Goal: Transaction & Acquisition: Purchase product/service

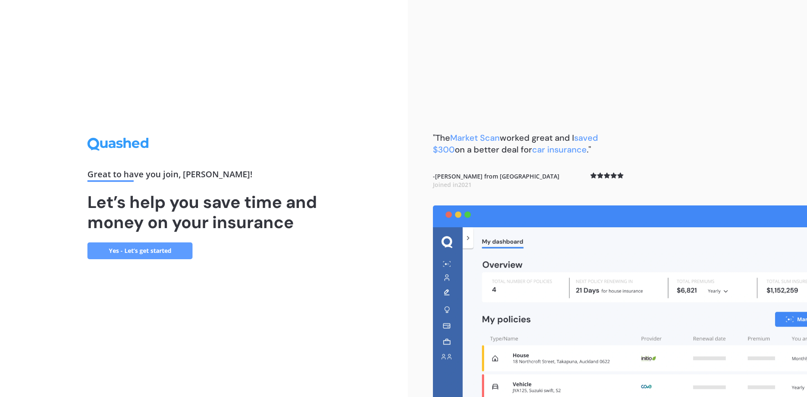
click at [167, 252] on link "Yes - Let’s get started" at bounding box center [139, 251] width 105 height 17
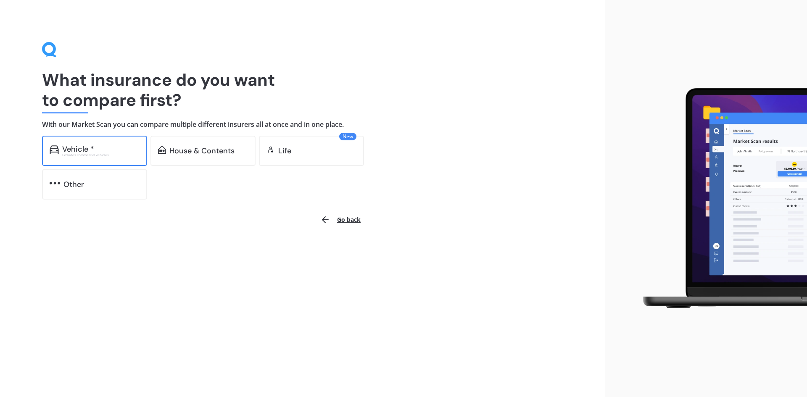
click at [112, 153] on div "Vehicle *" at bounding box center [100, 149] width 77 height 8
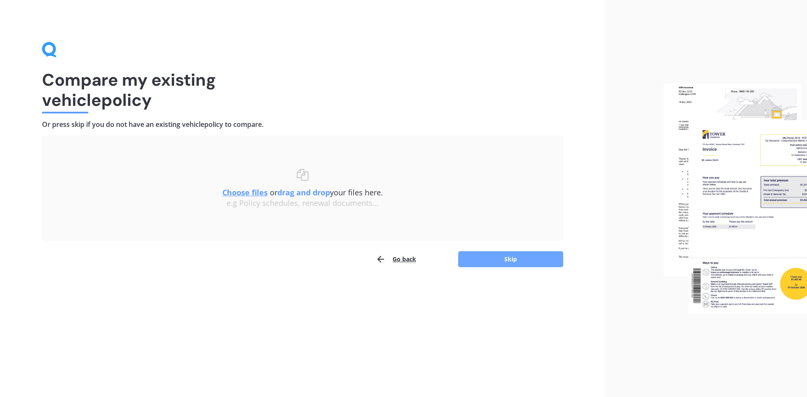
click at [482, 261] on button "Skip" at bounding box center [510, 259] width 105 height 16
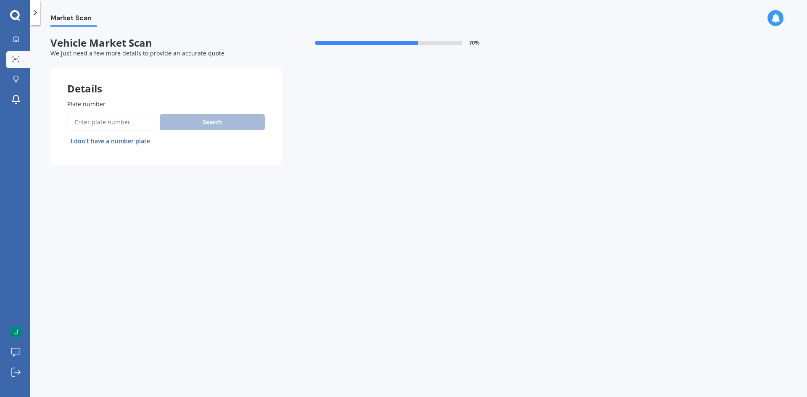
click at [132, 142] on button "I don’t have a number plate" at bounding box center [110, 141] width 86 height 13
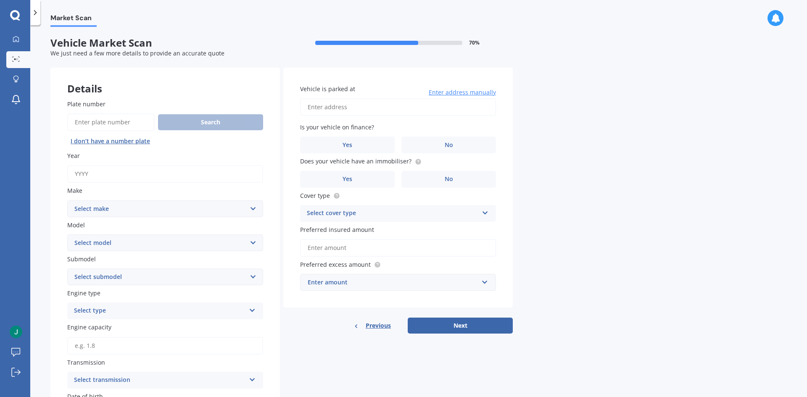
click at [185, 177] on input "Year" at bounding box center [165, 174] width 196 height 18
type input "2021"
click at [144, 209] on select "Select make AC ALFA ROMEO ASTON [PERSON_NAME] AUDI AUSTIN BEDFORD Bentley BMW B…" at bounding box center [165, 209] width 196 height 17
select select "NISSAN"
click at [67, 201] on select "Select make AC ALFA ROMEO ASTON [PERSON_NAME] AUDI AUSTIN BEDFORD Bentley BMW B…" at bounding box center [165, 209] width 196 height 17
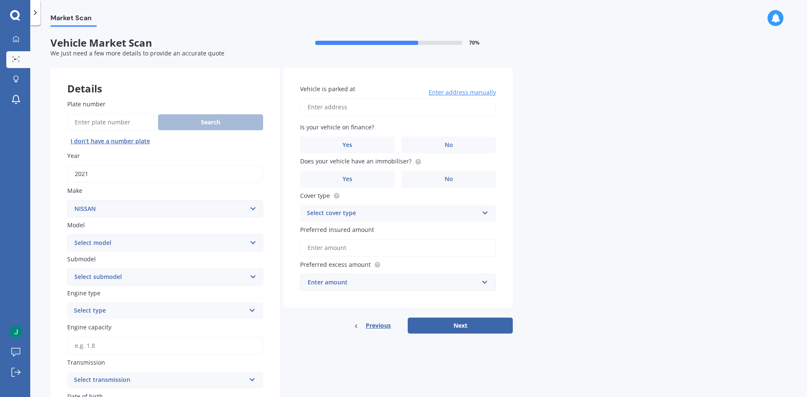
click at [140, 240] on select "Select model 1200 180SX 200SX 300ZX 350Z 370Z Ad Altima ARIYA Atlas Avenir Basa…" at bounding box center [165, 243] width 196 height 17
select select "NOTE"
click at [67, 235] on select "Select model 1200 180SX 200SX 300ZX 350Z 370Z Ad Altima ARIYA Atlas Avenir Basa…" at bounding box center [165, 243] width 196 height 17
click at [129, 278] on select "Select submodel (All) E-Power Hatchback Non Turbo Station Wagon turbo" at bounding box center [165, 277] width 196 height 17
select select "E-POWER"
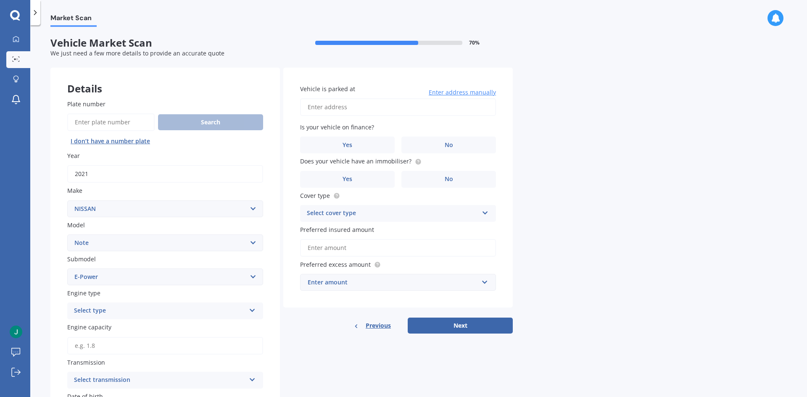
click at [67, 269] on select "Select submodel (All) E-Power Hatchback Non Turbo Station Wagon turbo" at bounding box center [165, 277] width 196 height 17
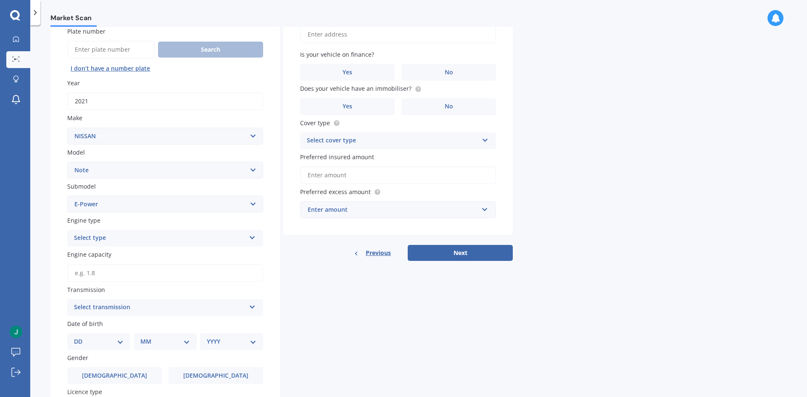
scroll to position [84, 0]
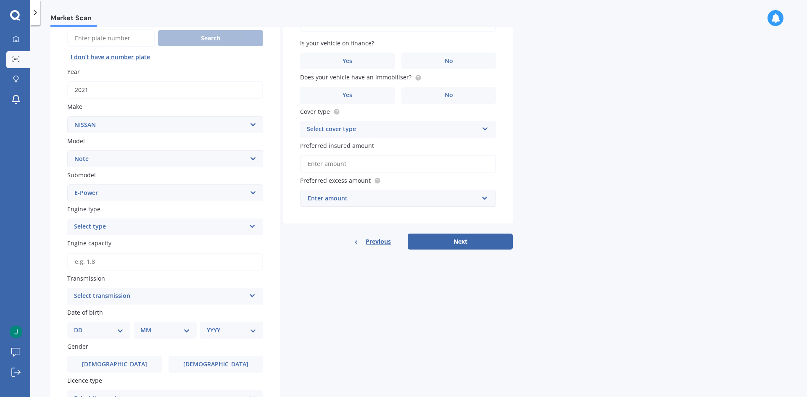
click at [134, 262] on input "Engine capacity" at bounding box center [165, 262] width 196 height 18
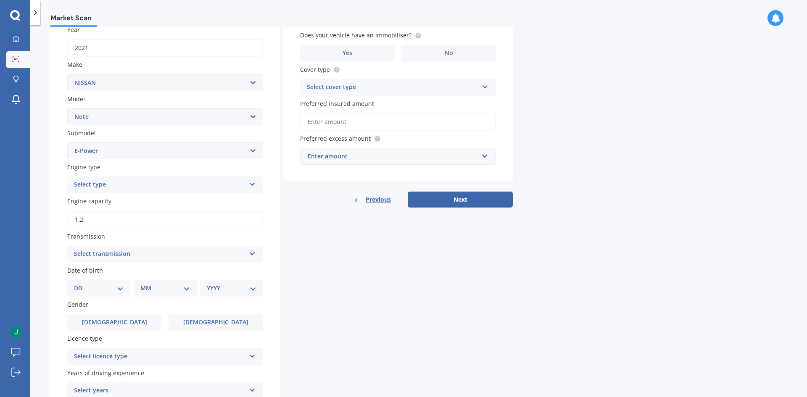
type input "1.2"
click at [147, 254] on div "Select transmission" at bounding box center [160, 254] width 172 height 10
click at [136, 272] on div "Auto" at bounding box center [165, 270] width 195 height 15
click at [92, 289] on select "DD 01 02 03 04 05 06 07 08 09 10 11 12 13 14 15 16 17 18 19 20 21 22 23 24 25 2…" at bounding box center [99, 288] width 50 height 9
select select "19"
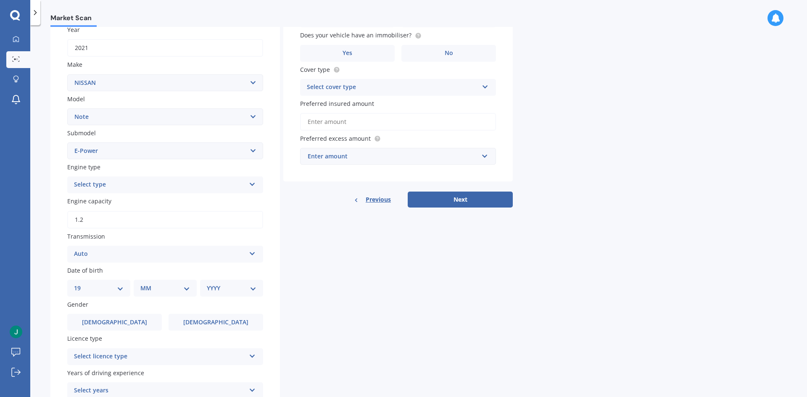
click at [81, 284] on select "DD 01 02 03 04 05 06 07 08 09 10 11 12 13 14 15 16 17 18 19 20 21 22 23 24 25 2…" at bounding box center [99, 288] width 50 height 9
click at [162, 289] on select "MM 01 02 03 04 05 06 07 08 09 10 11 12" at bounding box center [167, 288] width 46 height 9
select select "06"
click at [144, 284] on select "MM 01 02 03 04 05 06 07 08 09 10 11 12" at bounding box center [167, 288] width 46 height 9
click at [227, 288] on select "YYYY 2025 2024 2023 2022 2021 2020 2019 2018 2017 2016 2015 2014 2013 2012 2011…" at bounding box center [230, 288] width 46 height 9
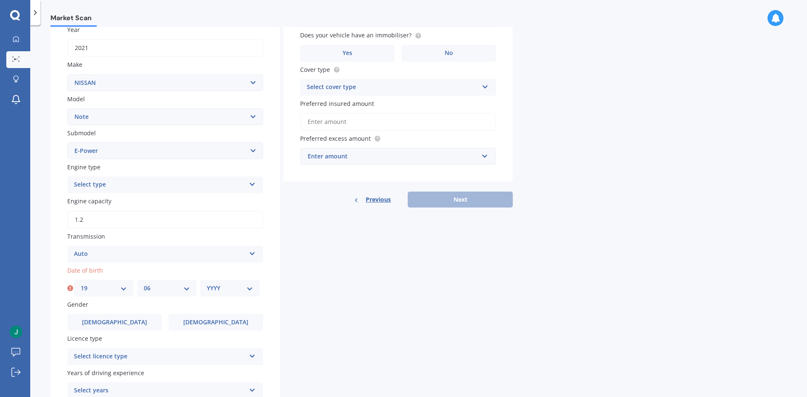
select select "1978"
click at [207, 284] on select "YYYY 2025 2024 2023 2022 2021 2020 2019 2018 2017 2016 2015 2014 2013 2012 2011…" at bounding box center [230, 288] width 46 height 9
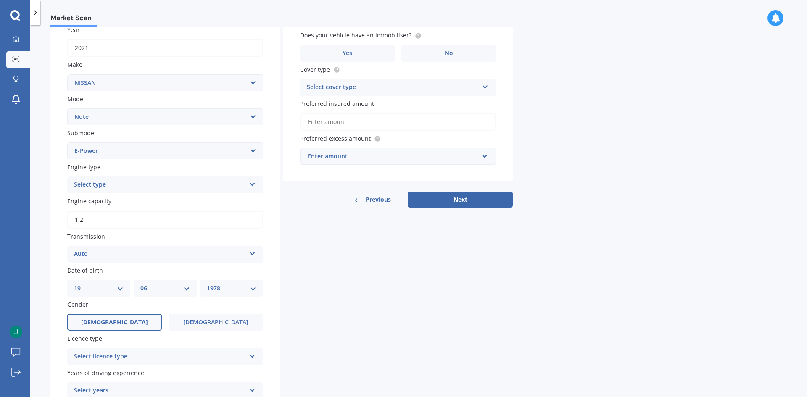
click at [130, 321] on label "[DEMOGRAPHIC_DATA]" at bounding box center [114, 322] width 95 height 17
click at [0, 0] on input "[DEMOGRAPHIC_DATA]" at bounding box center [0, 0] width 0 height 0
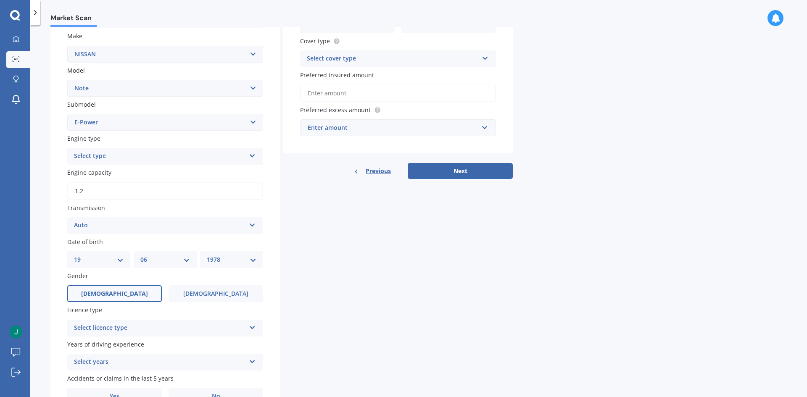
scroll to position [168, 0]
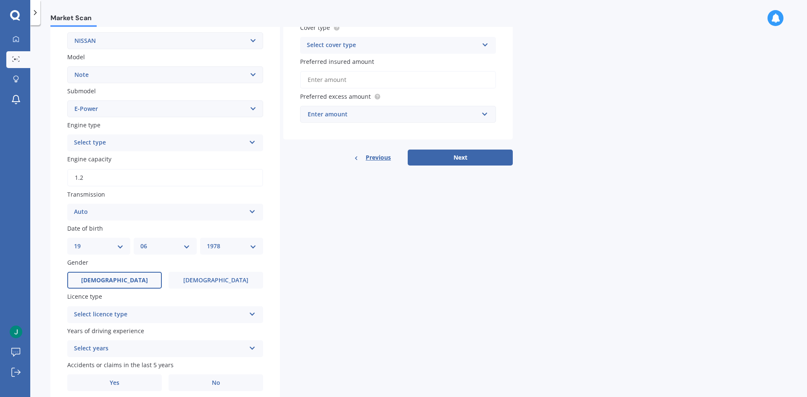
click at [167, 317] on div "Select licence type" at bounding box center [160, 315] width 172 height 10
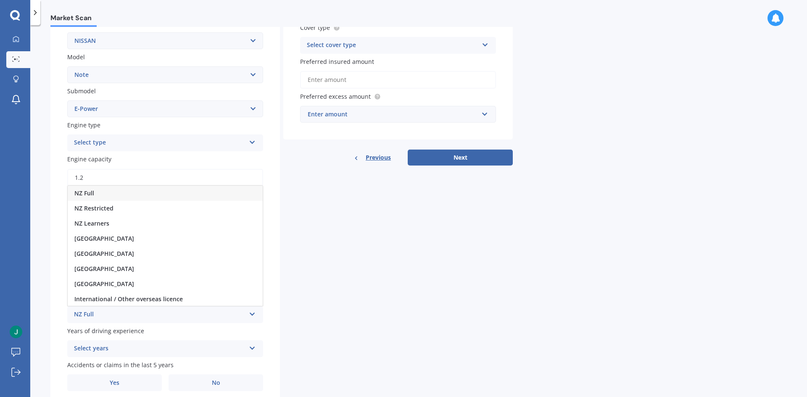
click at [124, 196] on div "NZ Full" at bounding box center [165, 193] width 195 height 15
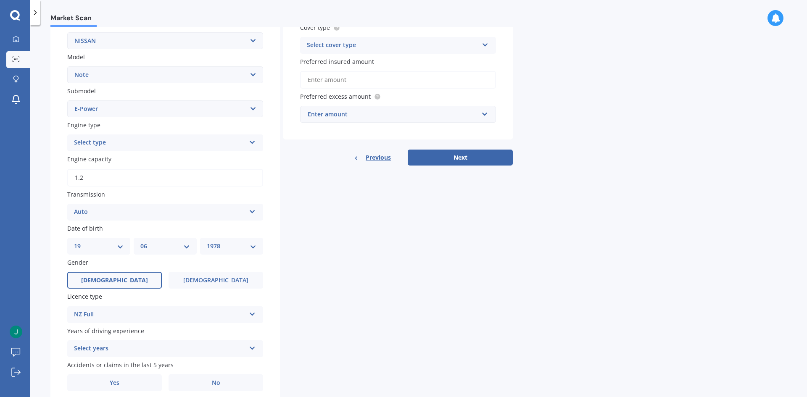
scroll to position [201, 0]
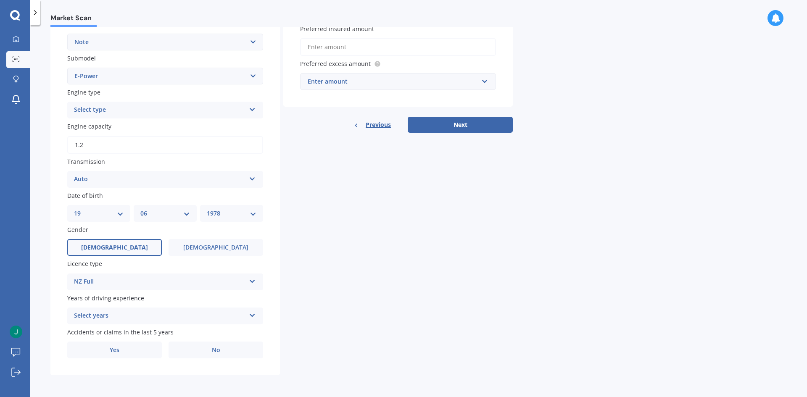
click at [167, 316] on div "Select years" at bounding box center [160, 316] width 172 height 10
click at [140, 240] on div "5 or more years" at bounding box center [165, 239] width 195 height 15
click at [194, 353] on label "No" at bounding box center [216, 350] width 95 height 17
click at [0, 0] on input "No" at bounding box center [0, 0] width 0 height 0
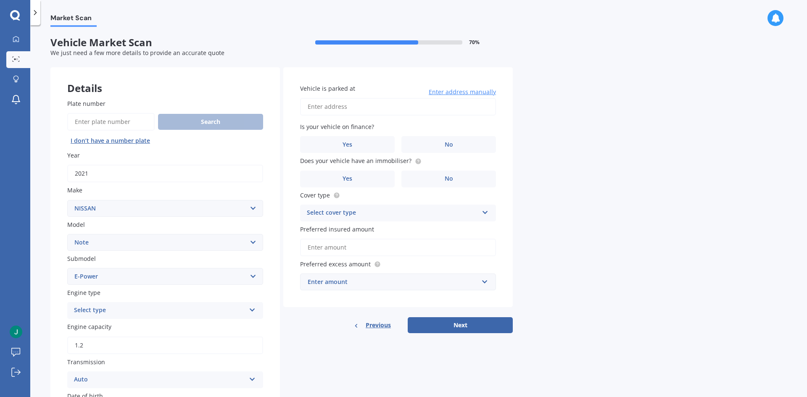
scroll to position [0, 0]
click at [352, 109] on input "Vehicle is parked at" at bounding box center [398, 107] width 196 height 18
type input "[STREET_ADDRESS][PERSON_NAME]"
click at [369, 143] on label "Yes" at bounding box center [347, 145] width 95 height 17
click at [0, 0] on input "Yes" at bounding box center [0, 0] width 0 height 0
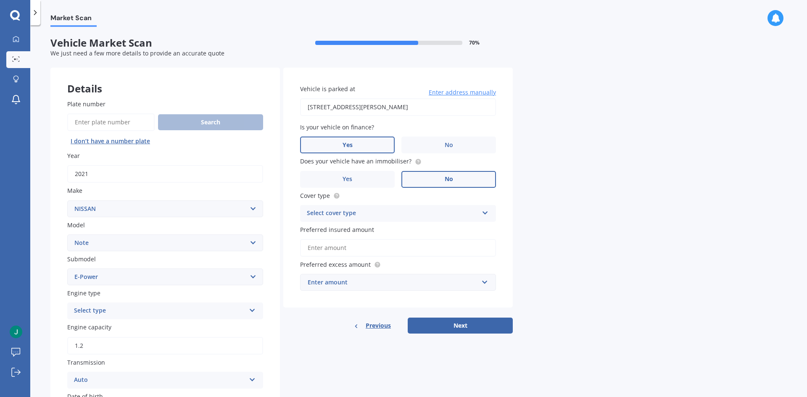
click at [447, 176] on span "No" at bounding box center [449, 179] width 8 height 7
click at [0, 0] on input "No" at bounding box center [0, 0] width 0 height 0
click at [373, 219] on div "Select cover type Comprehensive Third Party, Fire & Theft Third Party" at bounding box center [398, 213] width 196 height 17
click at [362, 231] on div "Comprehensive" at bounding box center [398, 229] width 195 height 15
click at [401, 215] on div "Comprehensive" at bounding box center [393, 214] width 172 height 10
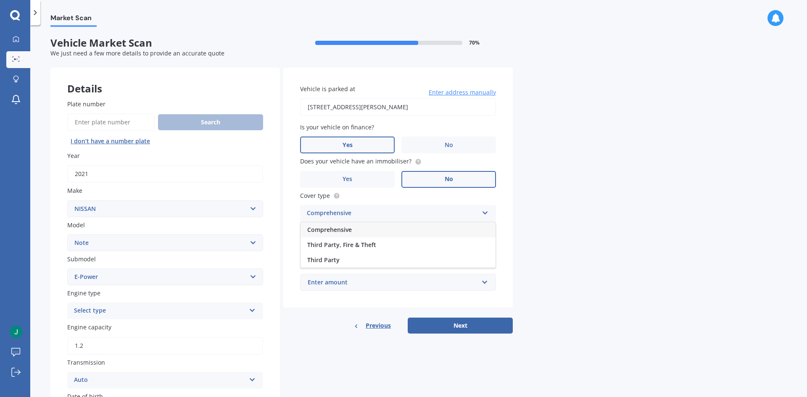
click at [401, 215] on div "Comprehensive" at bounding box center [393, 214] width 172 height 10
click at [399, 247] on input "Preferred insured amount" at bounding box center [398, 248] width 196 height 18
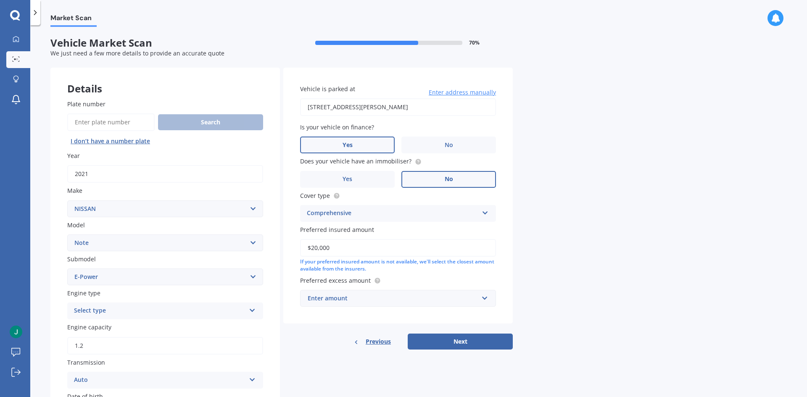
type input "$20,000"
click at [415, 297] on div "Enter amount" at bounding box center [393, 298] width 171 height 9
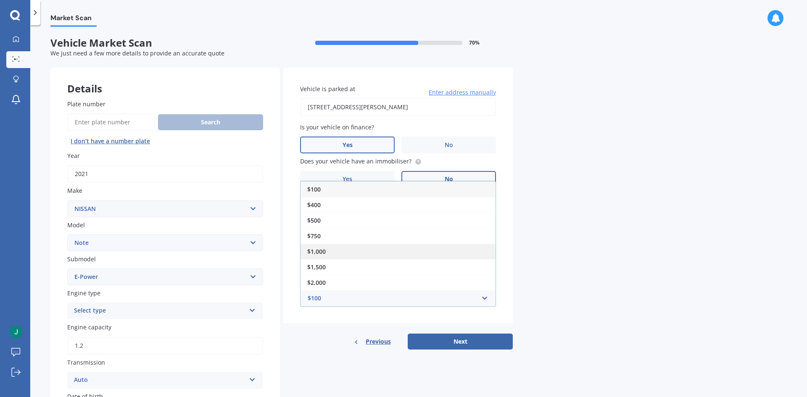
click at [402, 256] on div "$1,000" at bounding box center [398, 252] width 195 height 16
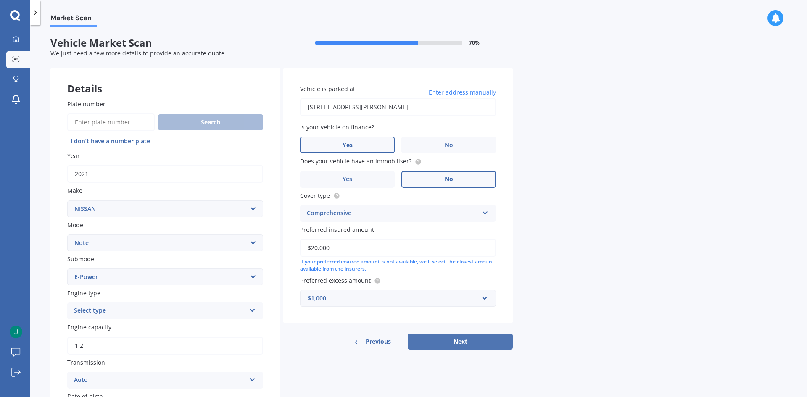
click at [442, 339] on button "Next" at bounding box center [460, 342] width 105 height 16
click at [211, 312] on div "Select type" at bounding box center [161, 311] width 167 height 9
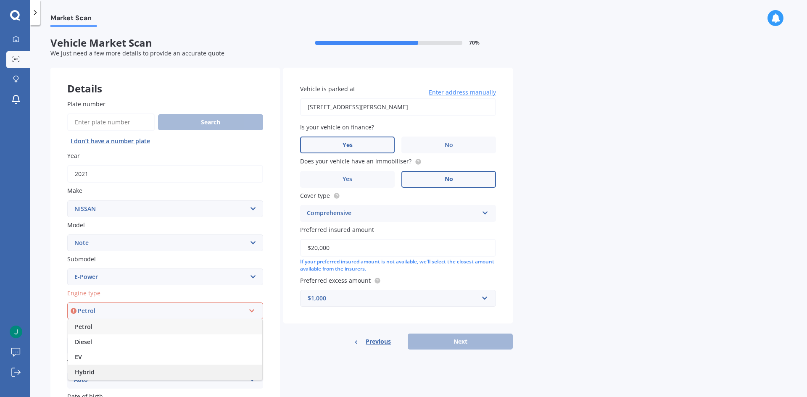
click at [188, 370] on div "Hybrid" at bounding box center [165, 372] width 194 height 15
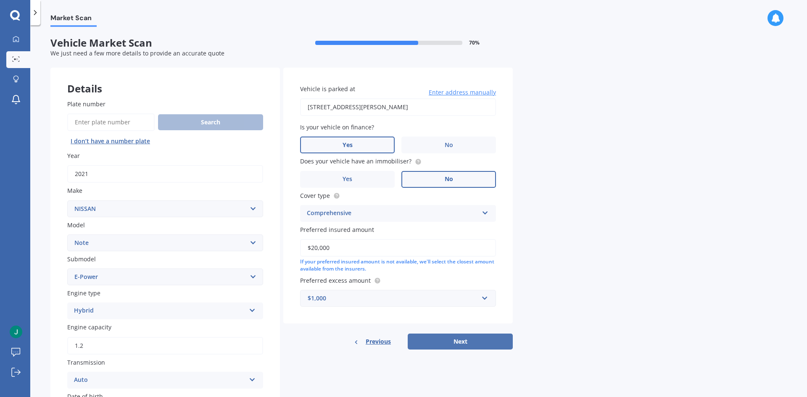
click at [469, 339] on button "Next" at bounding box center [460, 342] width 105 height 16
select select "19"
select select "06"
select select "1978"
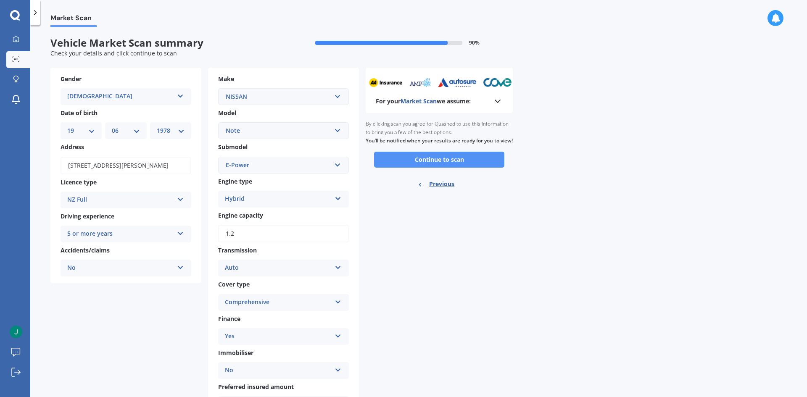
click at [454, 168] on button "Continue to scan" at bounding box center [439, 160] width 130 height 16
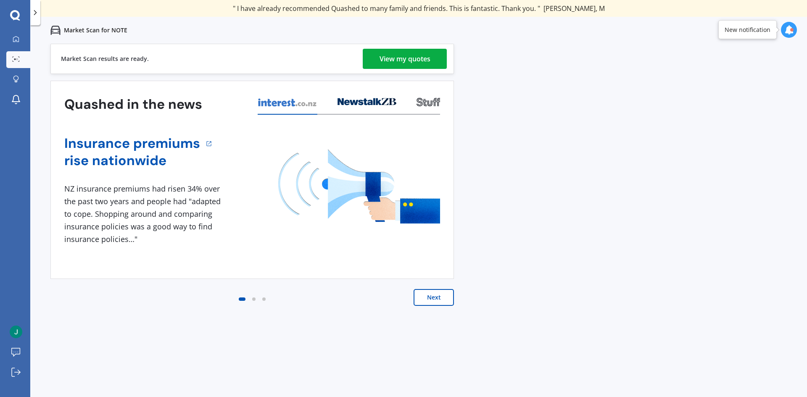
click at [423, 58] on div "View my quotes" at bounding box center [405, 59] width 51 height 20
